Goal: Check status: Check status

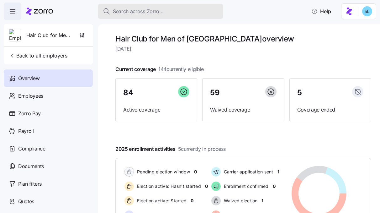
click at [175, 11] on div "Search across Zorro..." at bounding box center [160, 12] width 115 height 8
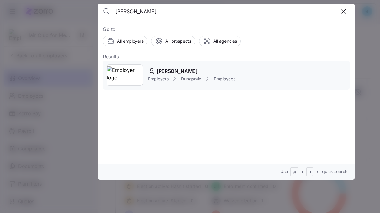
type input "[PERSON_NAME]"
click at [182, 72] on span "[PERSON_NAME]" at bounding box center [177, 71] width 41 height 8
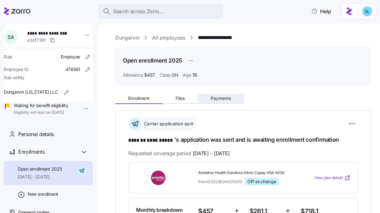
click at [223, 99] on span "Payments" at bounding box center [221, 98] width 20 height 4
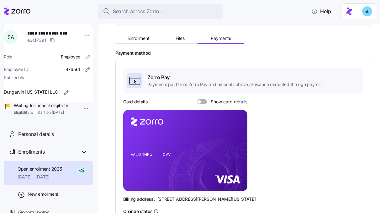
scroll to position [52, 0]
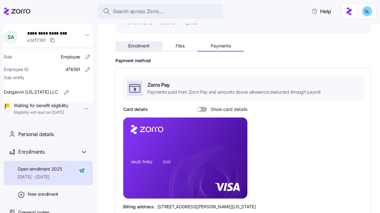
click at [146, 47] on span "Enrollment" at bounding box center [138, 46] width 21 height 4
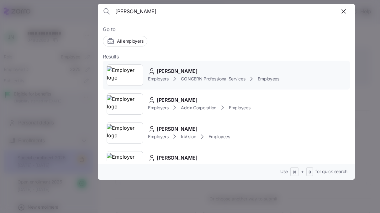
type input "anthony matt"
click at [198, 67] on div "Anthony Matthews Employers CONCERN Professional Services Employees" at bounding box center [226, 75] width 247 height 29
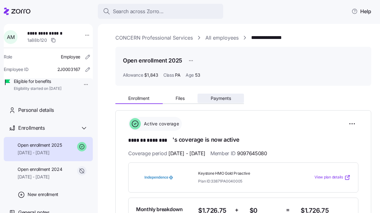
click at [219, 101] on button "Payments" at bounding box center [221, 98] width 46 height 9
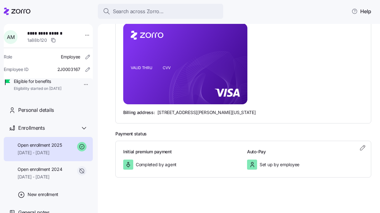
scroll to position [31, 0]
